Goal: Find specific page/section: Find specific page/section

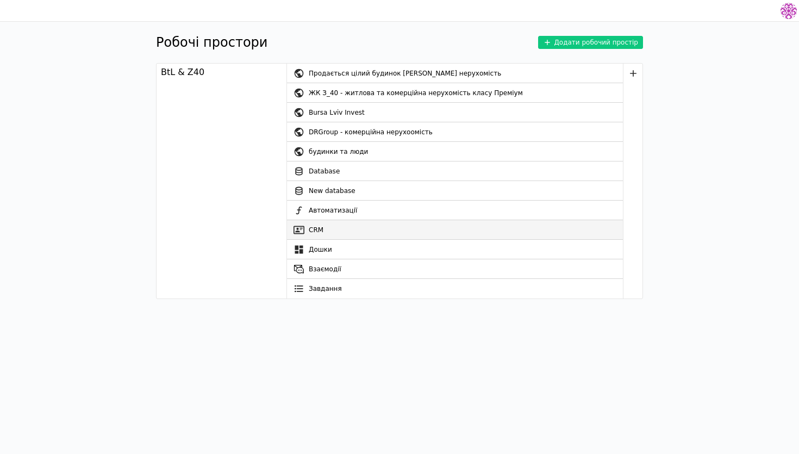
click at [362, 227] on link "CRM" at bounding box center [455, 230] width 336 height 20
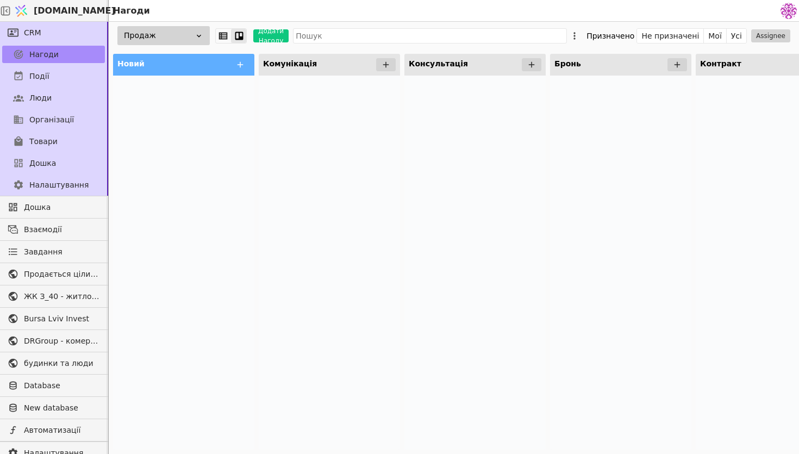
click at [178, 36] on div "Продаж" at bounding box center [163, 35] width 92 height 19
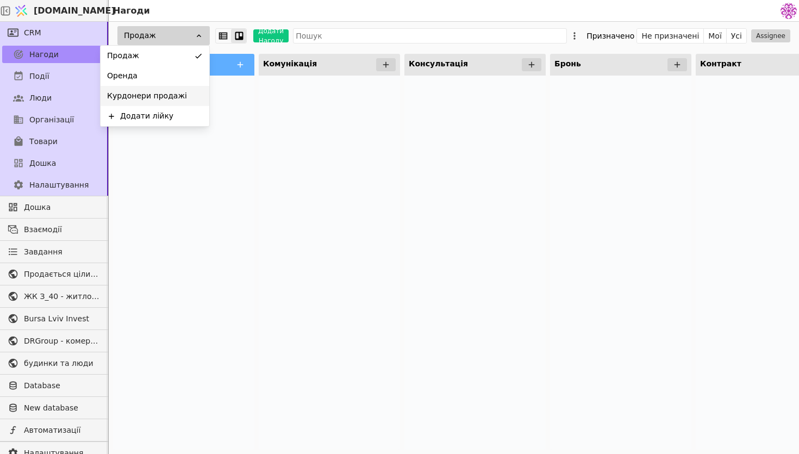
click at [177, 98] on span "Курдонери продажі" at bounding box center [147, 95] width 80 height 11
